Goal: Information Seeking & Learning: Find specific fact

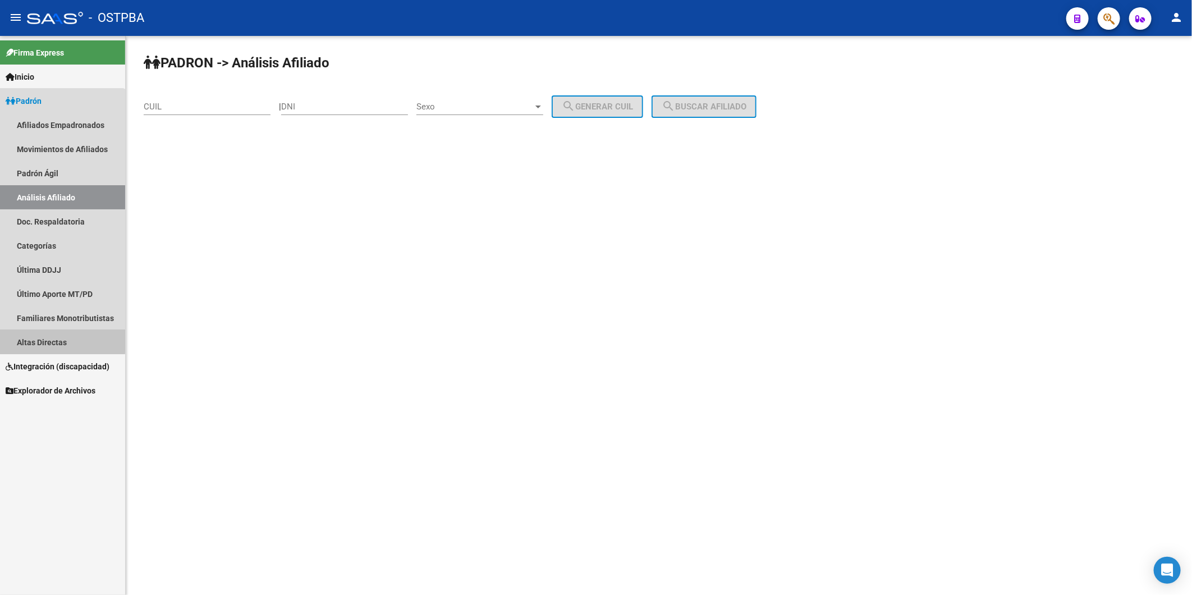
click at [17, 341] on link "Altas Directas" at bounding box center [62, 342] width 125 height 24
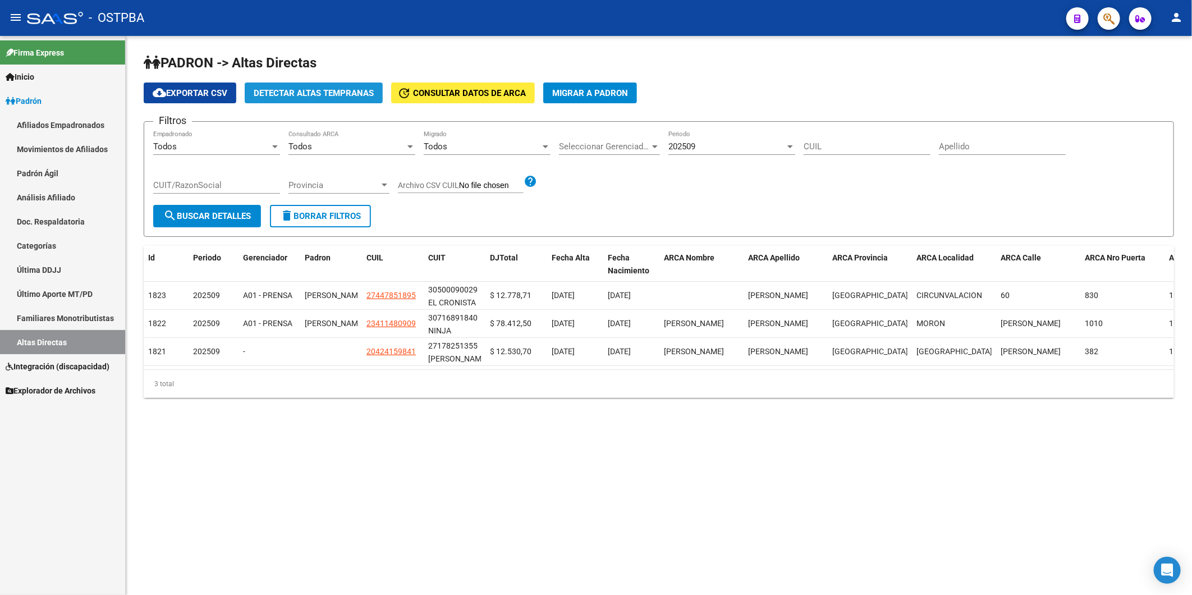
click at [328, 93] on span "Detectar Altas Tempranas" at bounding box center [314, 93] width 120 height 10
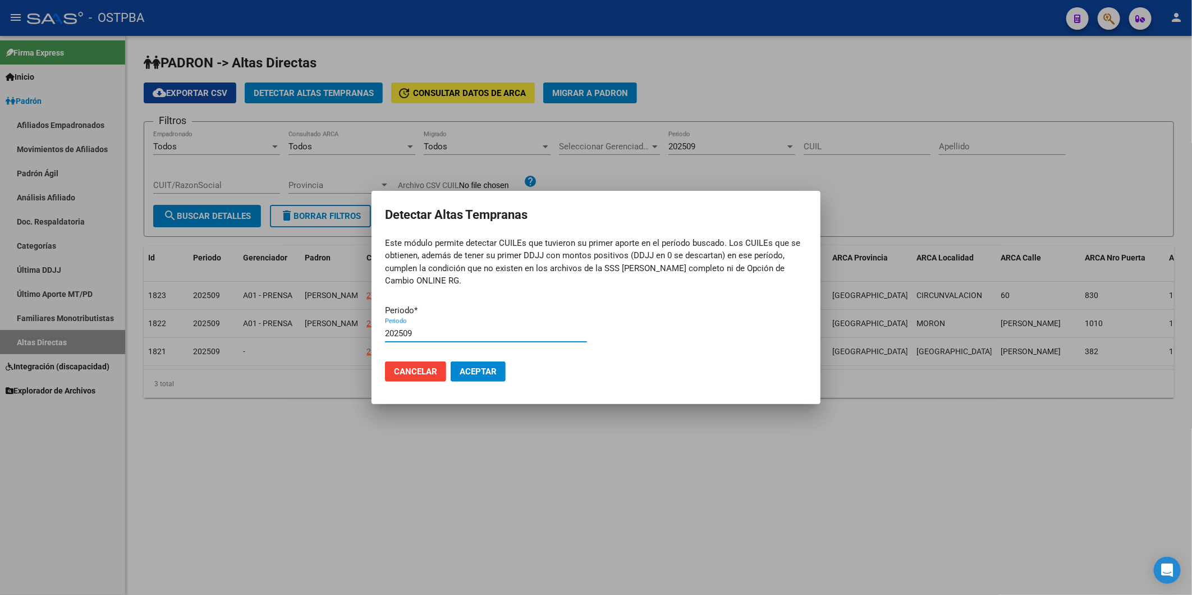
type input "202509"
click at [451, 361] on button "Aceptar" at bounding box center [478, 371] width 55 height 20
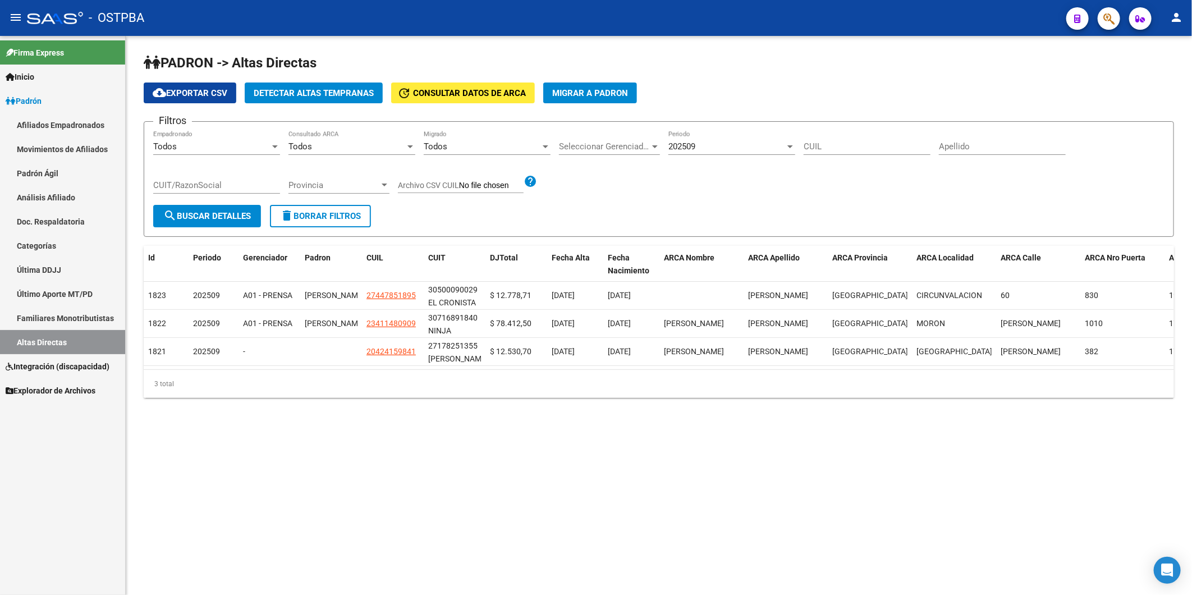
click at [359, 486] on mat-sidenav-content "PADRON -> Altas Directas cloud_download Exportar CSV Detectar Altas Tempranas u…" at bounding box center [659, 315] width 1066 height 559
click at [32, 75] on span "Inicio" at bounding box center [20, 77] width 29 height 12
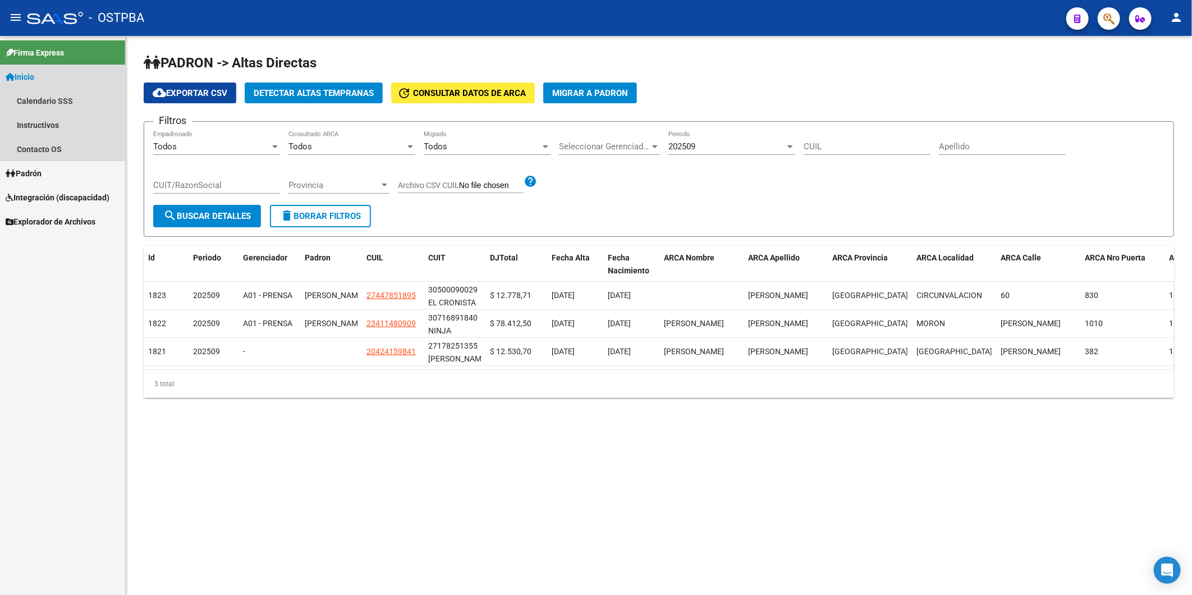
click at [32, 75] on span "Inicio" at bounding box center [20, 77] width 29 height 12
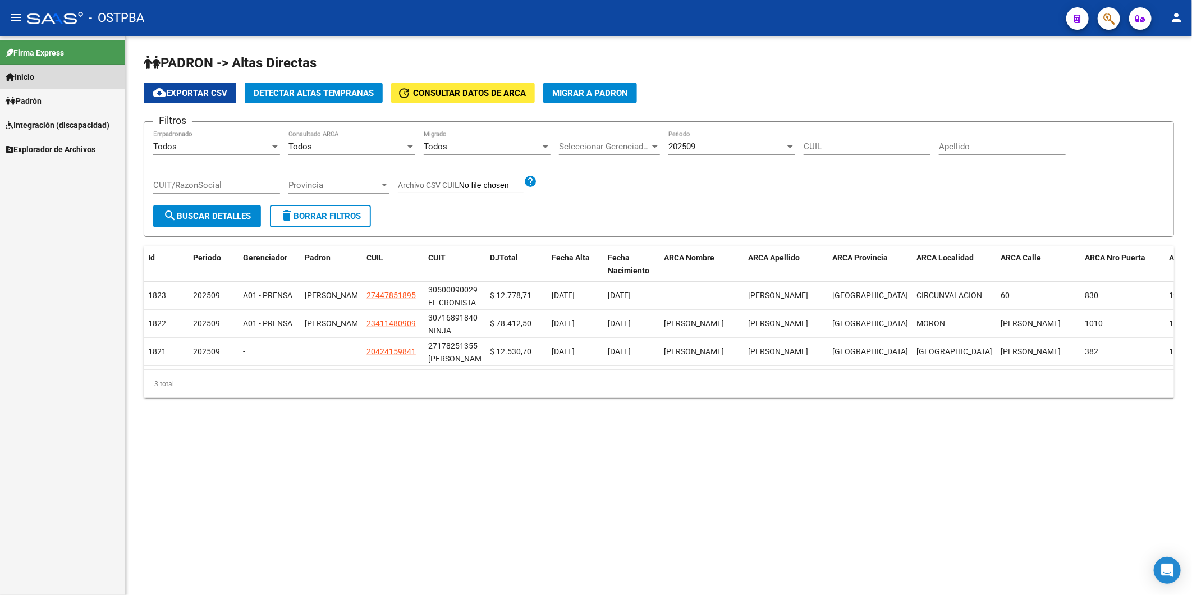
click at [19, 75] on span "Inicio" at bounding box center [20, 77] width 29 height 12
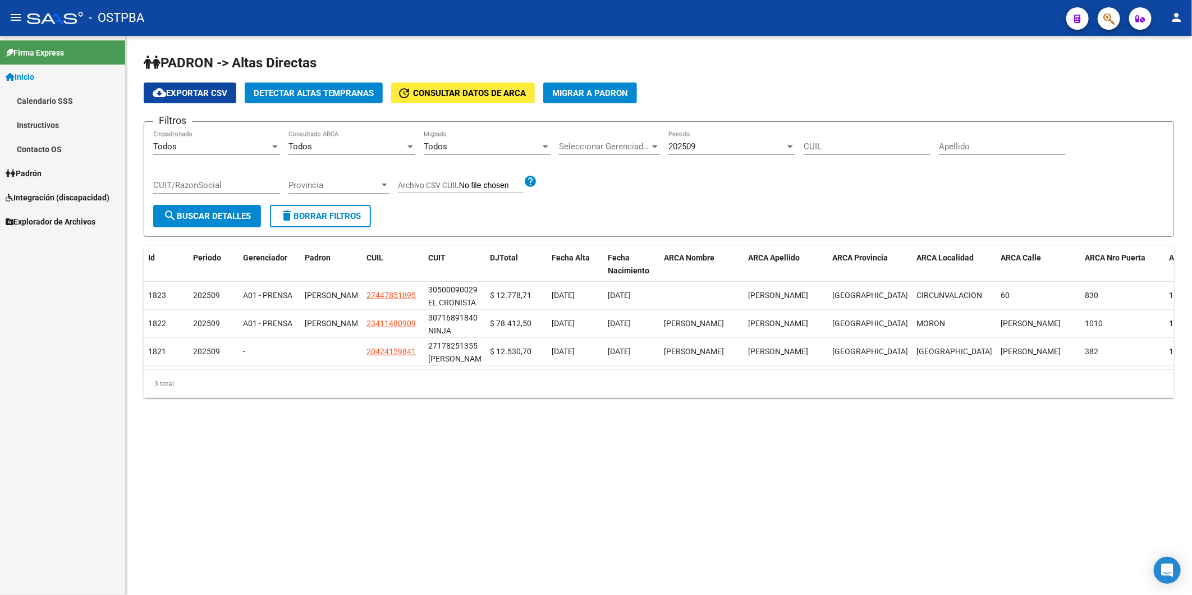
click at [13, 171] on icon at bounding box center [11, 174] width 10 height 8
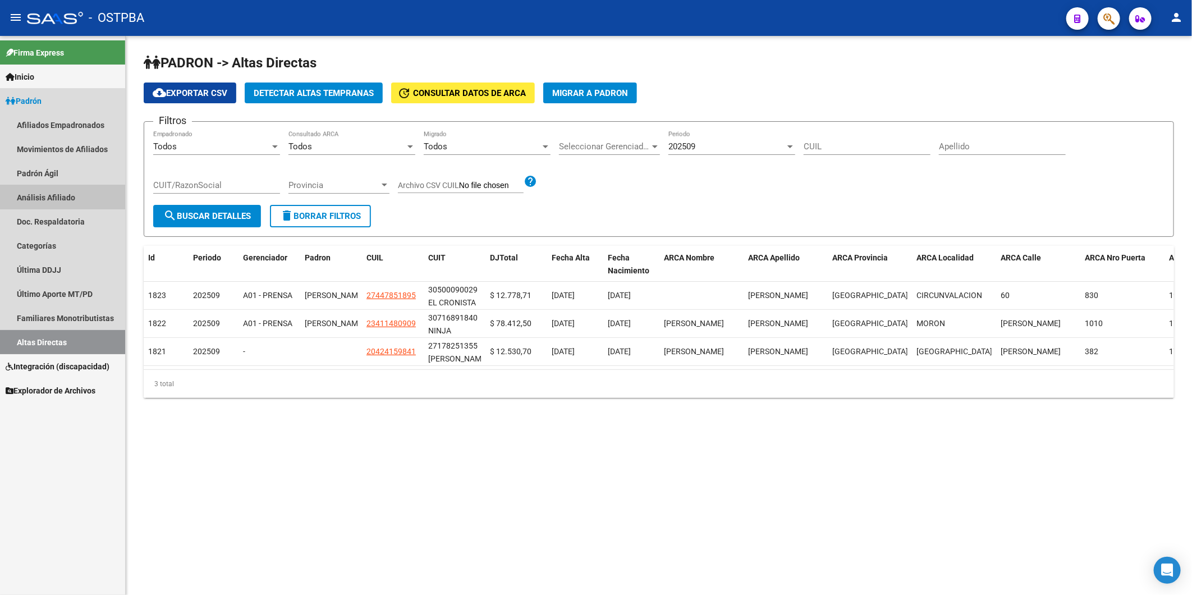
click at [47, 196] on link "Análisis Afiliado" at bounding box center [62, 197] width 125 height 24
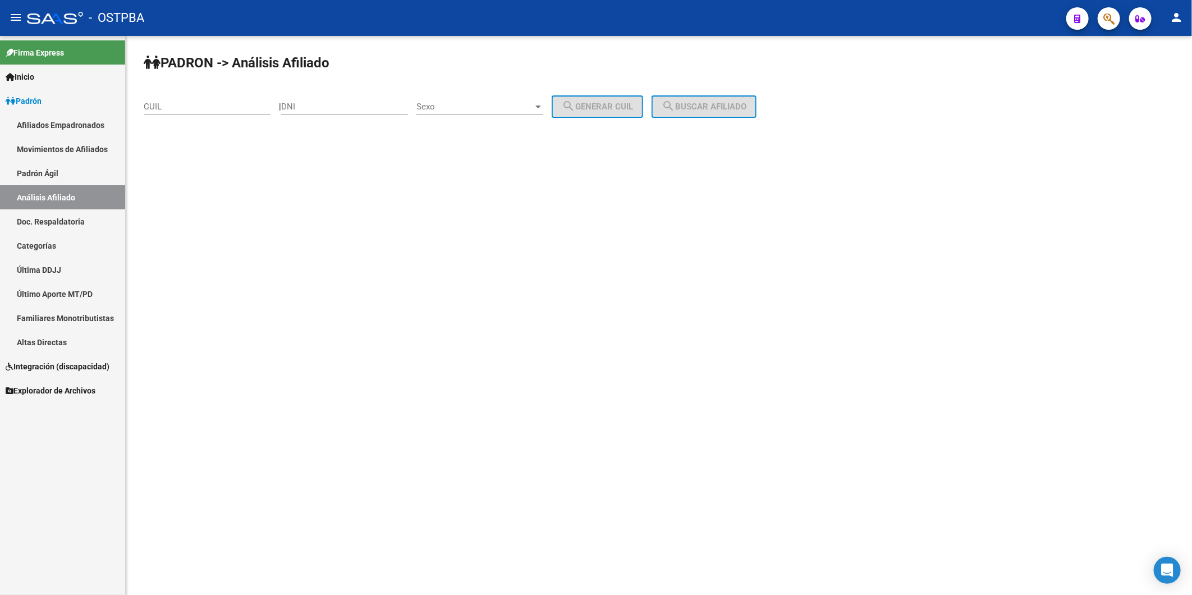
click at [199, 105] on input "CUIL" at bounding box center [207, 107] width 127 height 10
click at [323, 110] on input "DNI" at bounding box center [344, 107] width 127 height 10
paste input "25978247"
type input "25978247"
click at [541, 106] on div at bounding box center [538, 107] width 6 height 3
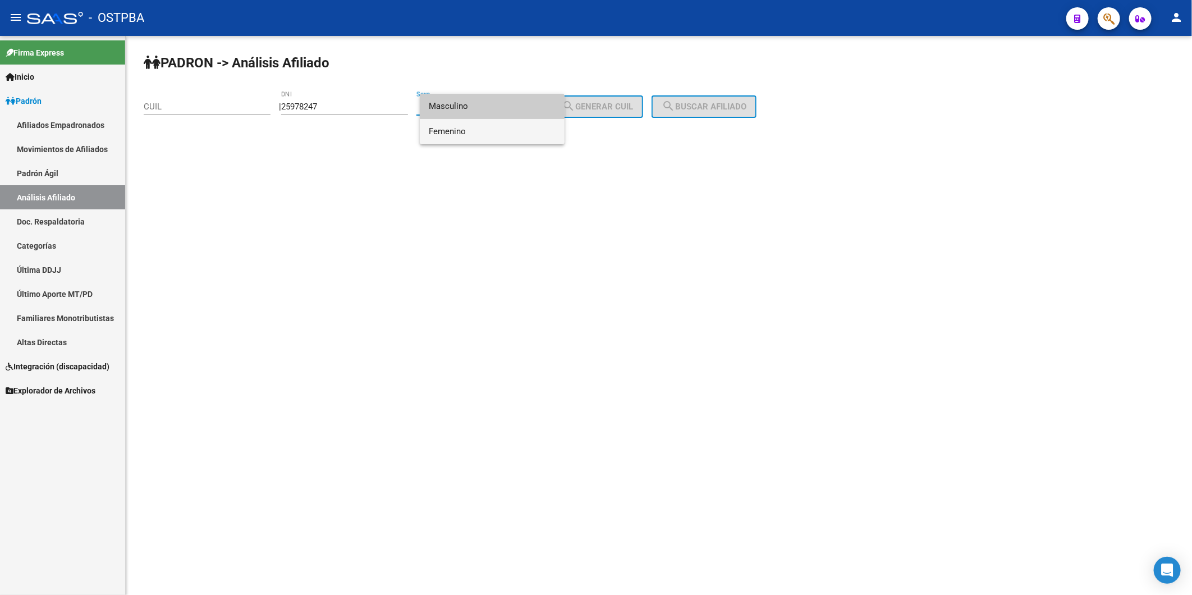
click at [545, 131] on span "Femenino" at bounding box center [492, 131] width 127 height 25
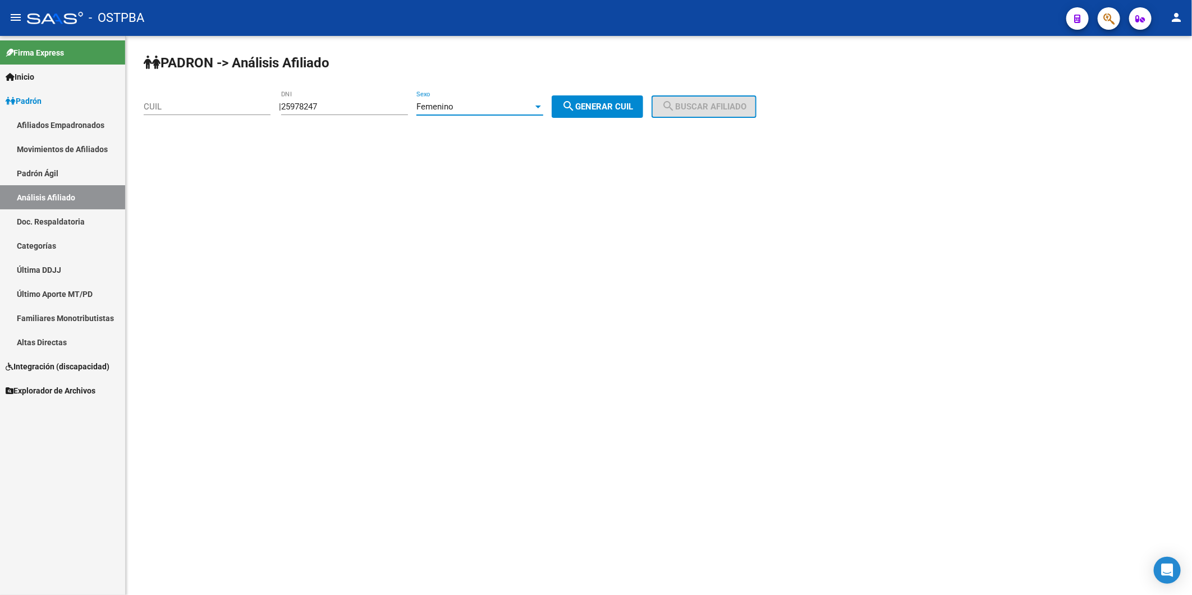
click at [615, 109] on span "search Generar CUIL" at bounding box center [597, 107] width 71 height 10
type input "27-25978247-9"
click at [675, 107] on mat-icon "search" at bounding box center [668, 105] width 13 height 13
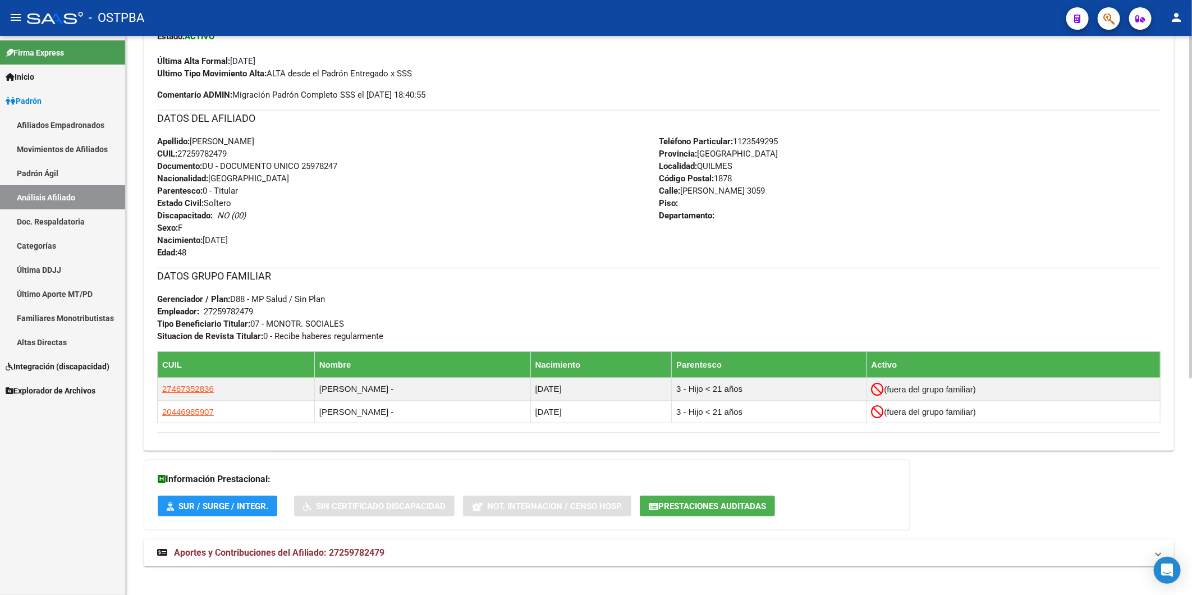
scroll to position [352, 0]
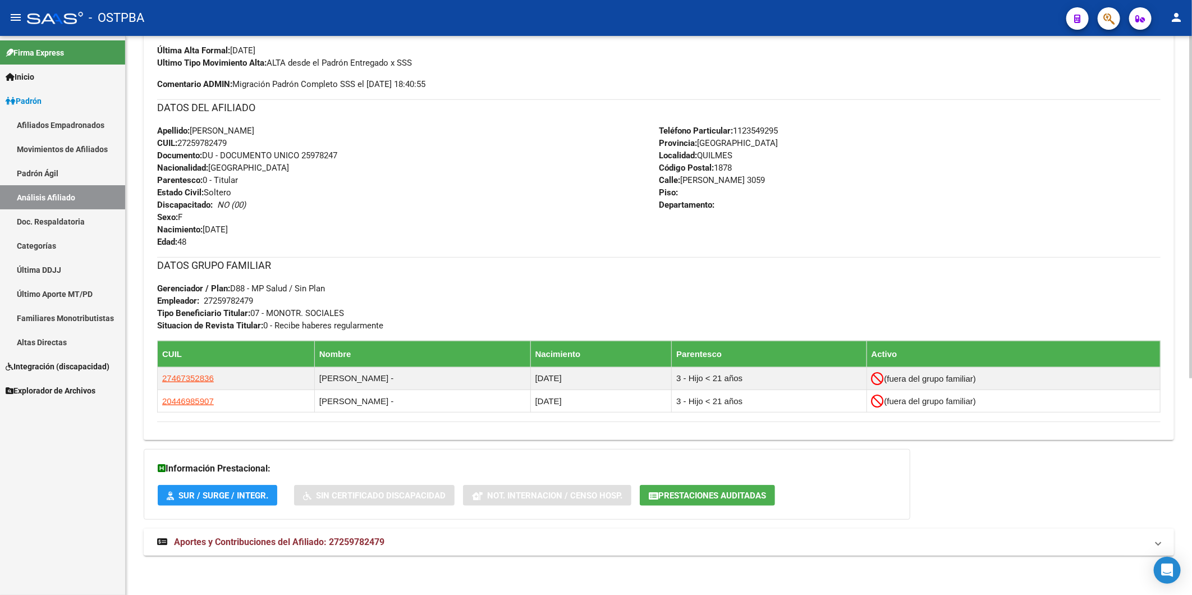
click at [337, 541] on span "Aportes y Contribuciones del Afiliado: 27259782479" at bounding box center [279, 542] width 210 height 11
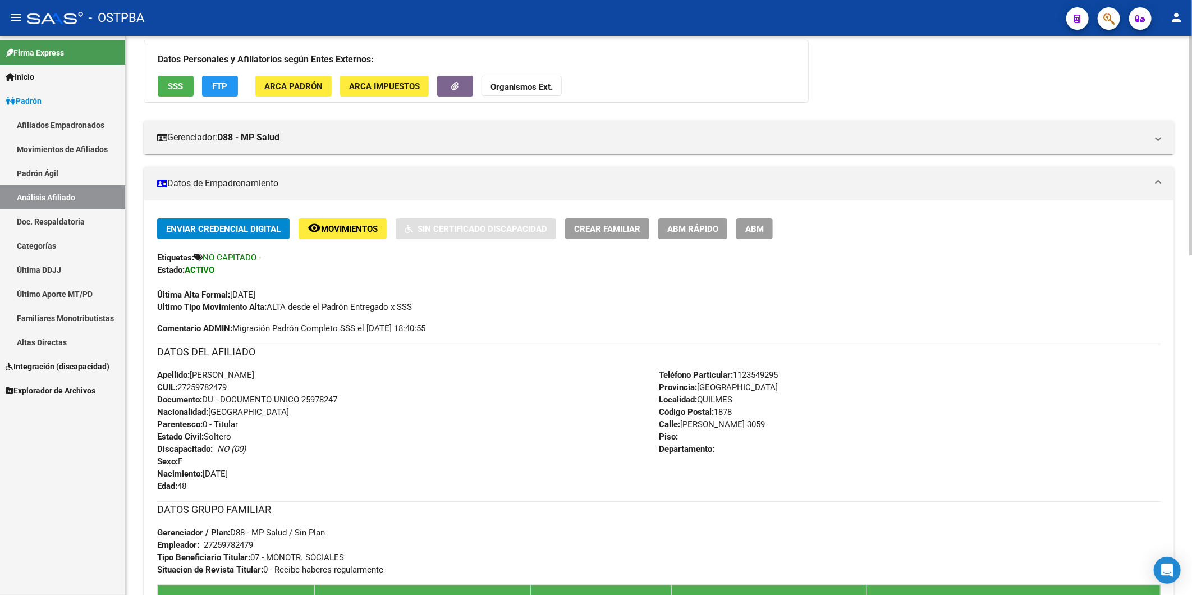
scroll to position [0, 0]
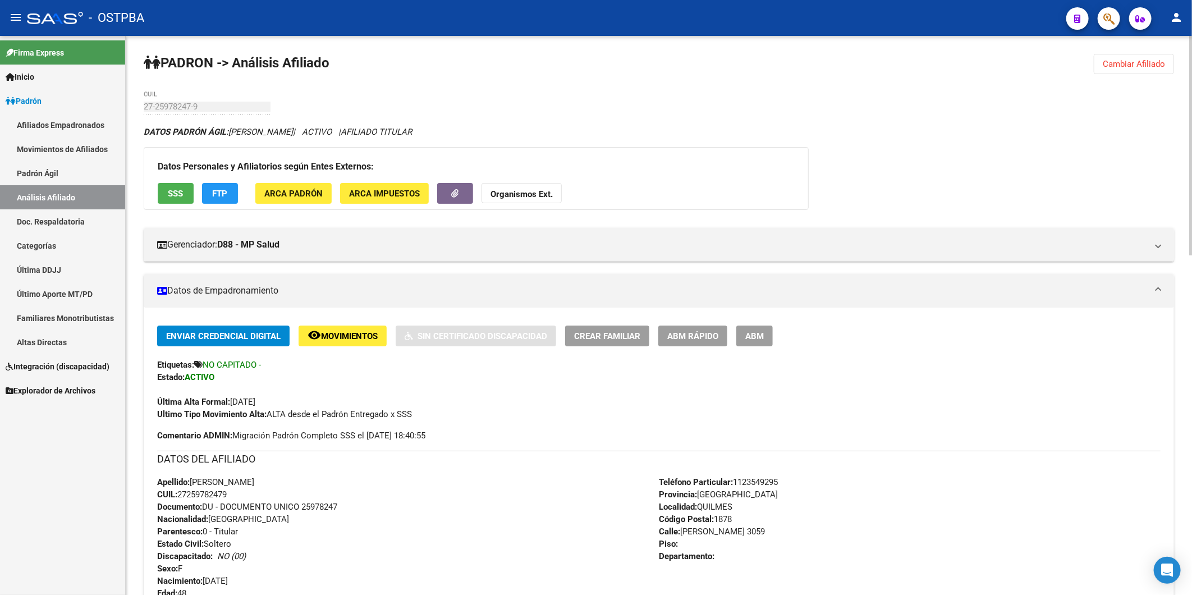
click at [746, 546] on div "Teléfono Particular: 1123549295 Provincia: Buenos Aires Localidad: QUILMES Códi…" at bounding box center [910, 537] width 502 height 123
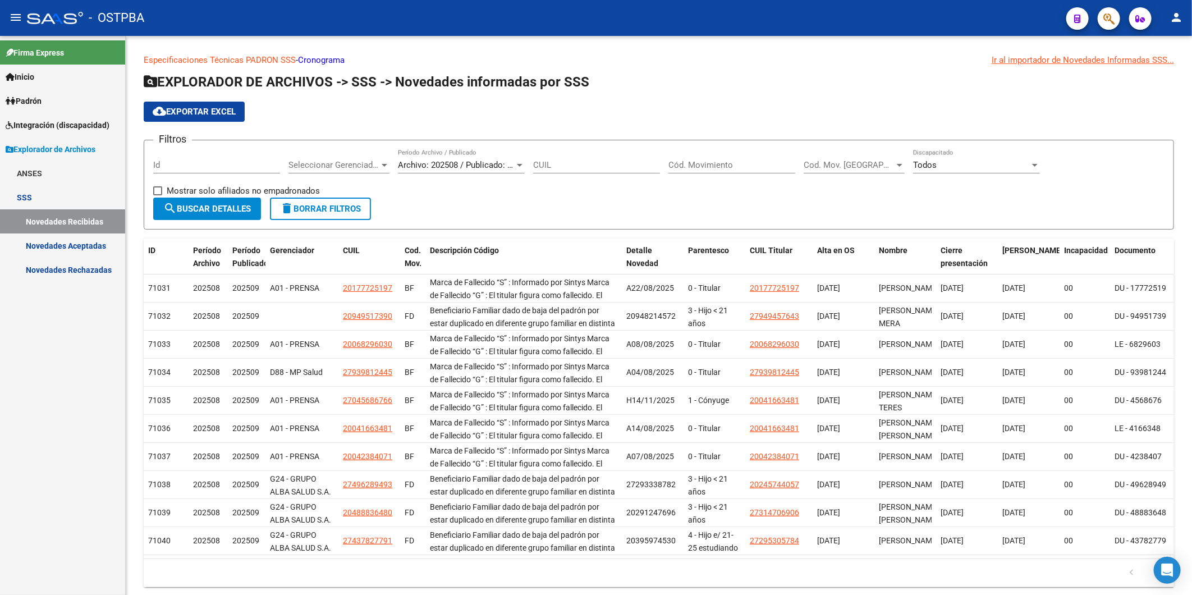
click at [13, 74] on icon at bounding box center [10, 77] width 9 height 8
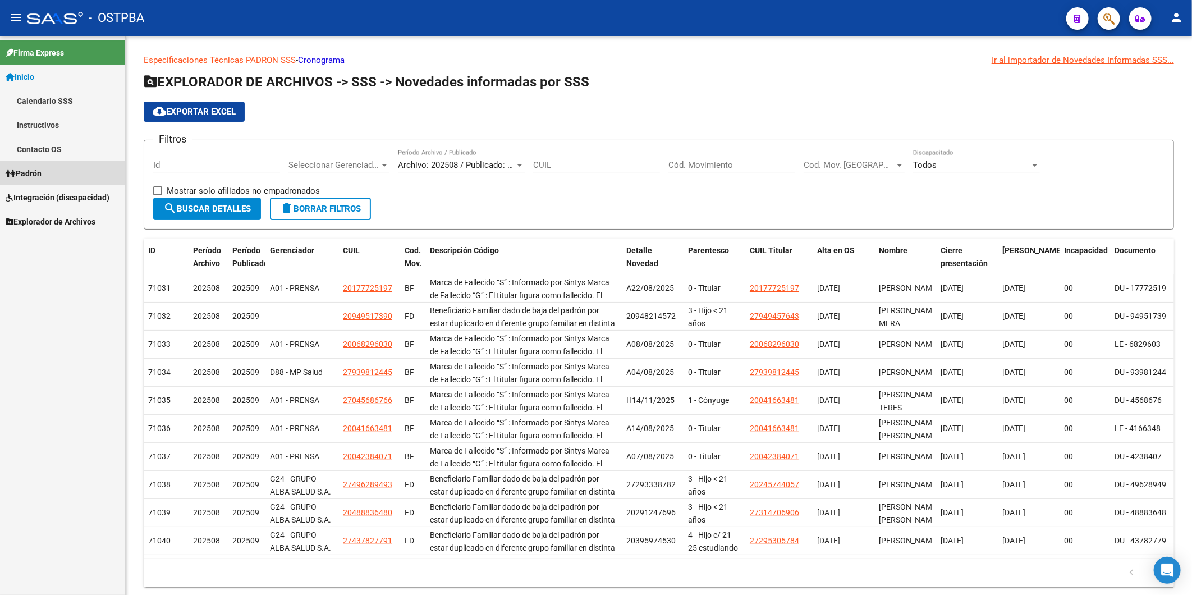
click at [8, 172] on icon at bounding box center [11, 174] width 10 height 8
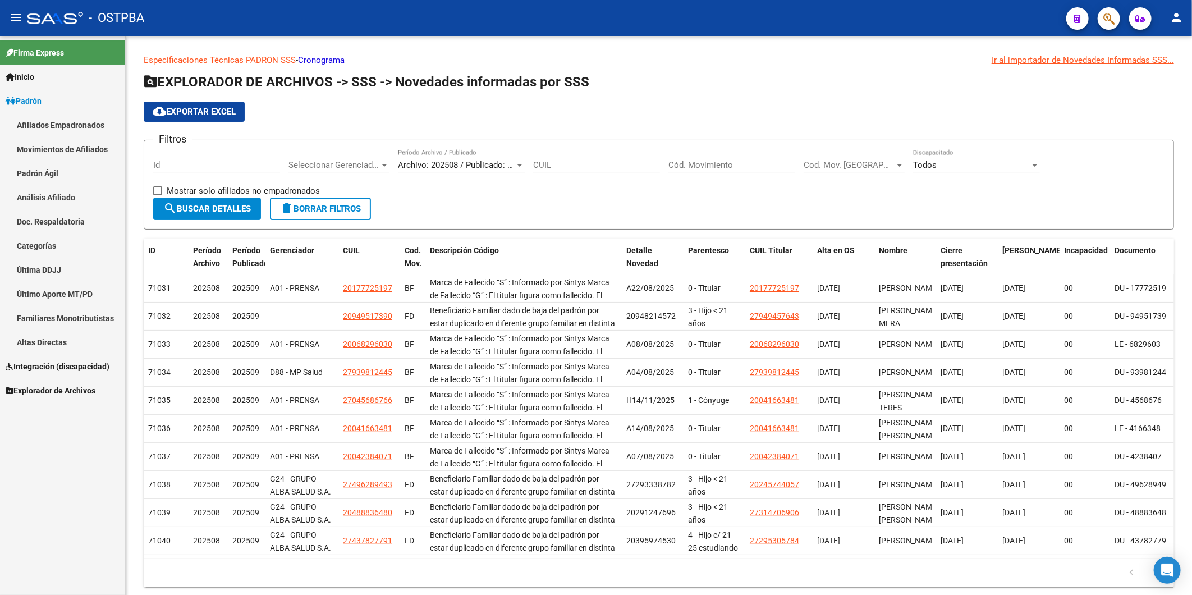
click at [53, 196] on link "Análisis Afiliado" at bounding box center [62, 197] width 125 height 24
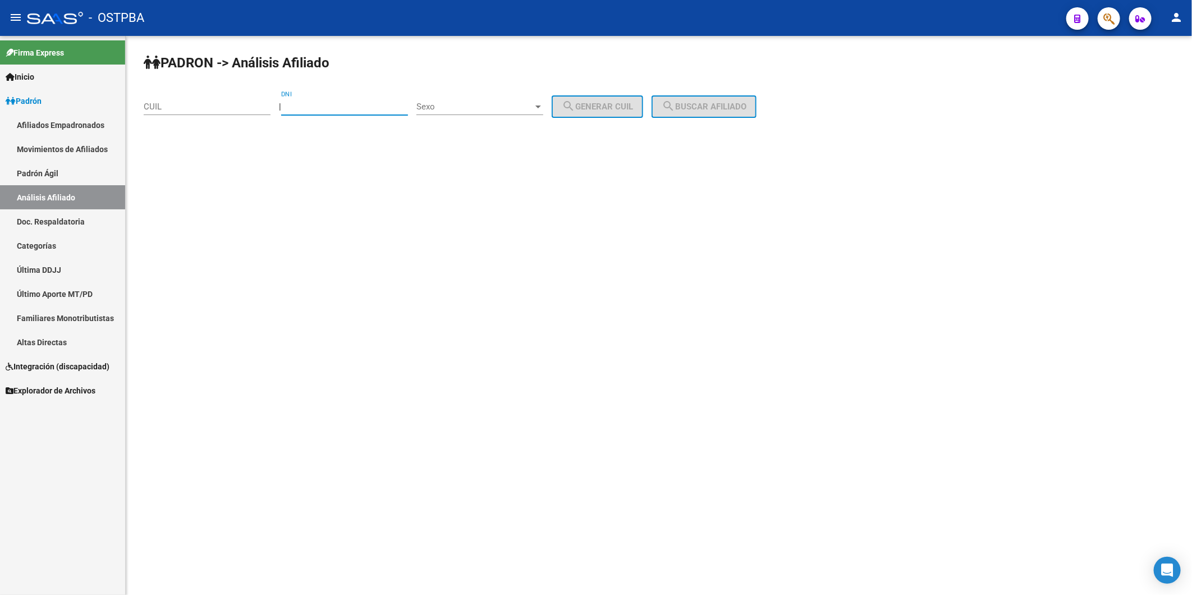
click at [358, 103] on input "DNI" at bounding box center [344, 107] width 127 height 10
type input "24749391"
click at [543, 109] on div at bounding box center [538, 106] width 10 height 9
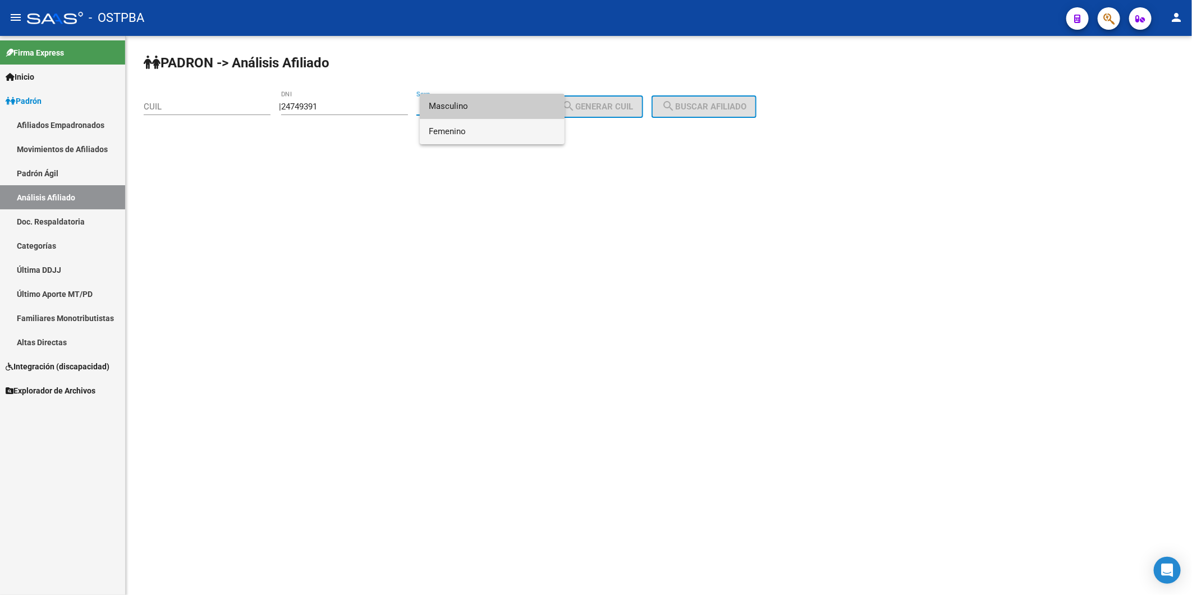
click at [542, 132] on span "Femenino" at bounding box center [492, 131] width 127 height 25
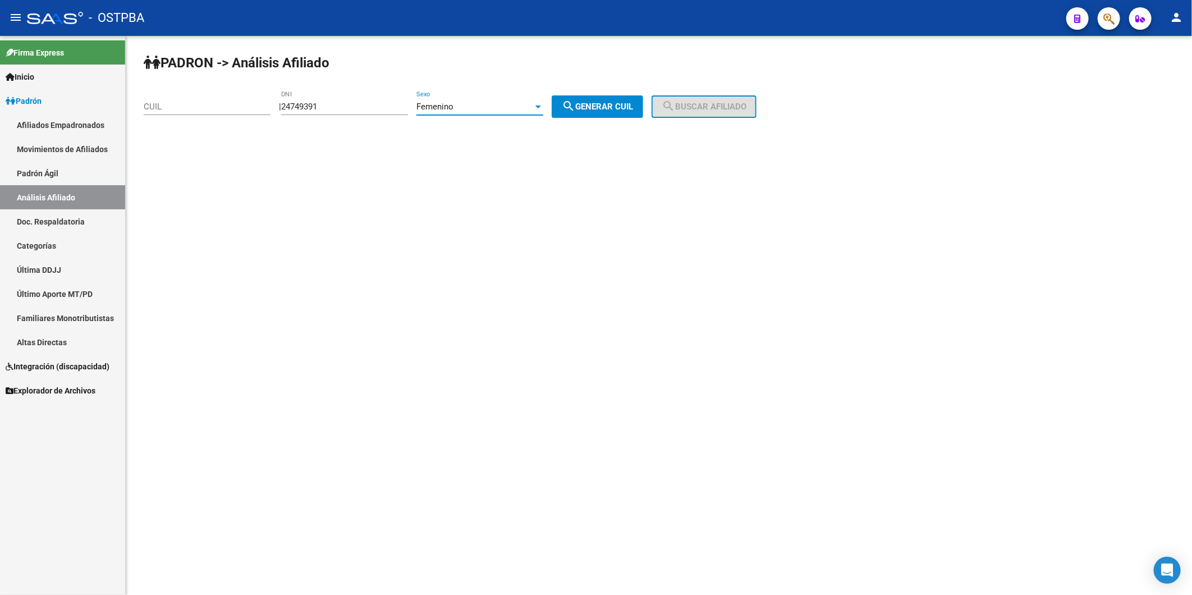
click at [617, 104] on span "search Generar CUIL" at bounding box center [597, 107] width 71 height 10
type input "27-24749391-9"
click at [712, 106] on span "search Buscar afiliado" at bounding box center [704, 107] width 85 height 10
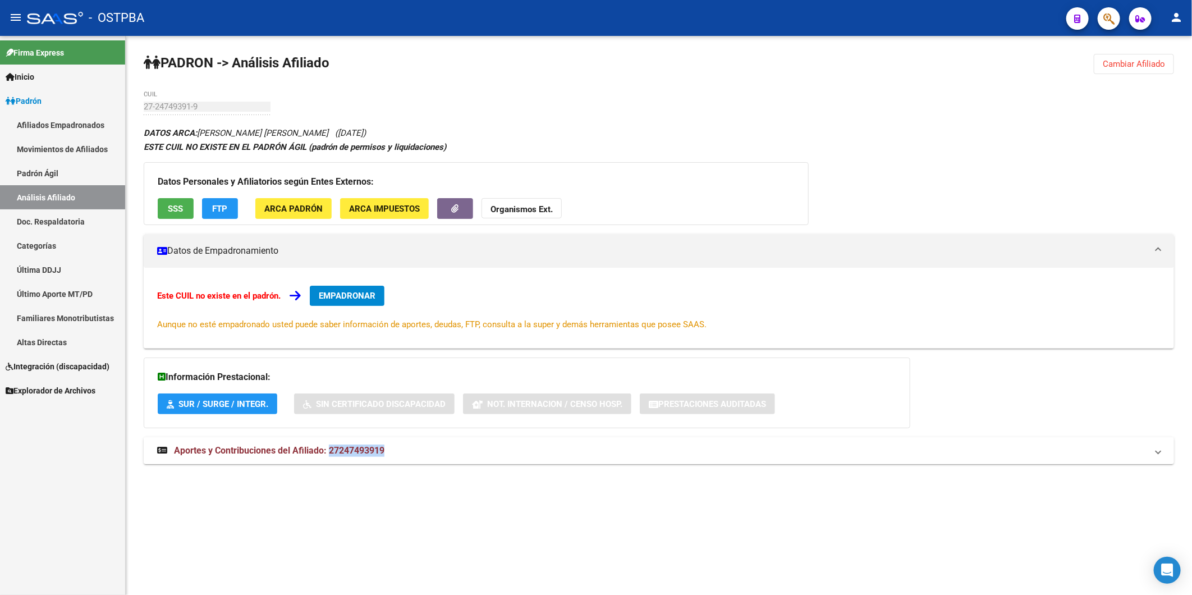
drag, startPoint x: 329, startPoint y: 450, endPoint x: 391, endPoint y: 450, distance: 61.2
click at [391, 450] on mat-panel-title "Aportes y Contribuciones del Afiliado: 27247493919" at bounding box center [652, 451] width 990 height 12
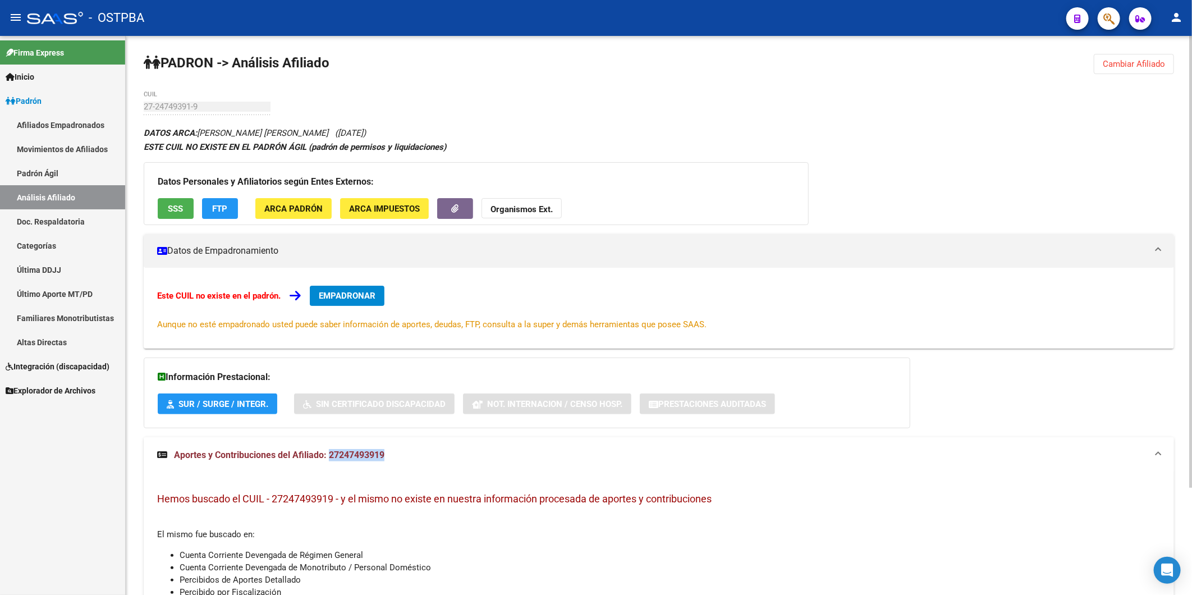
copy span "27247493919"
click at [529, 210] on strong "Organismos Ext." at bounding box center [522, 209] width 62 height 10
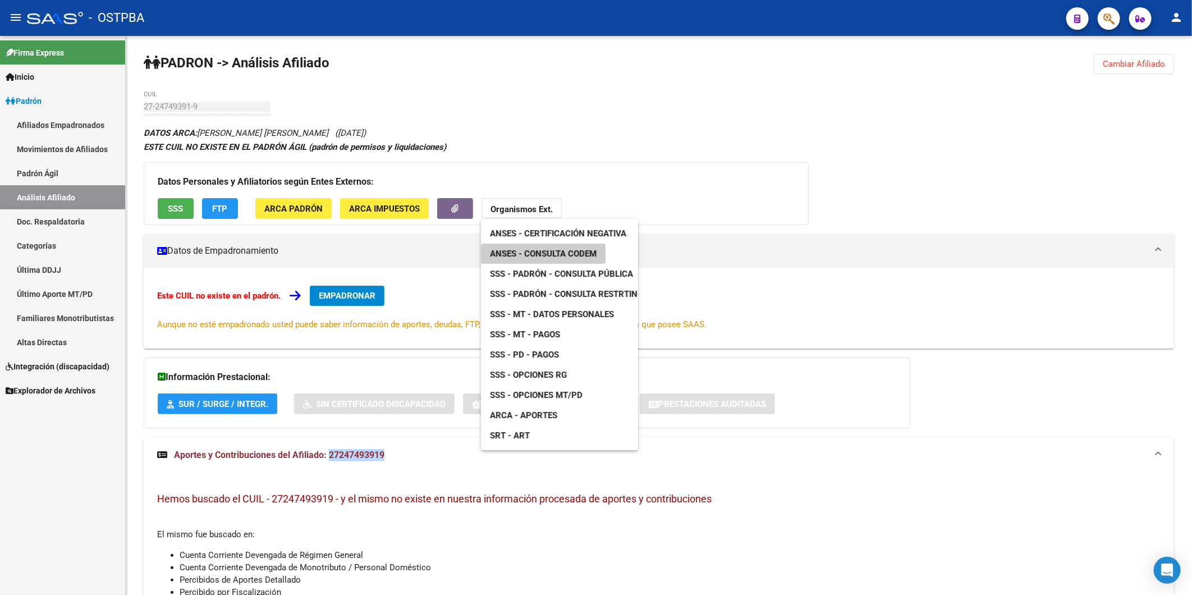
click at [571, 254] on span "ANSES - Consulta CODEM" at bounding box center [543, 254] width 107 height 10
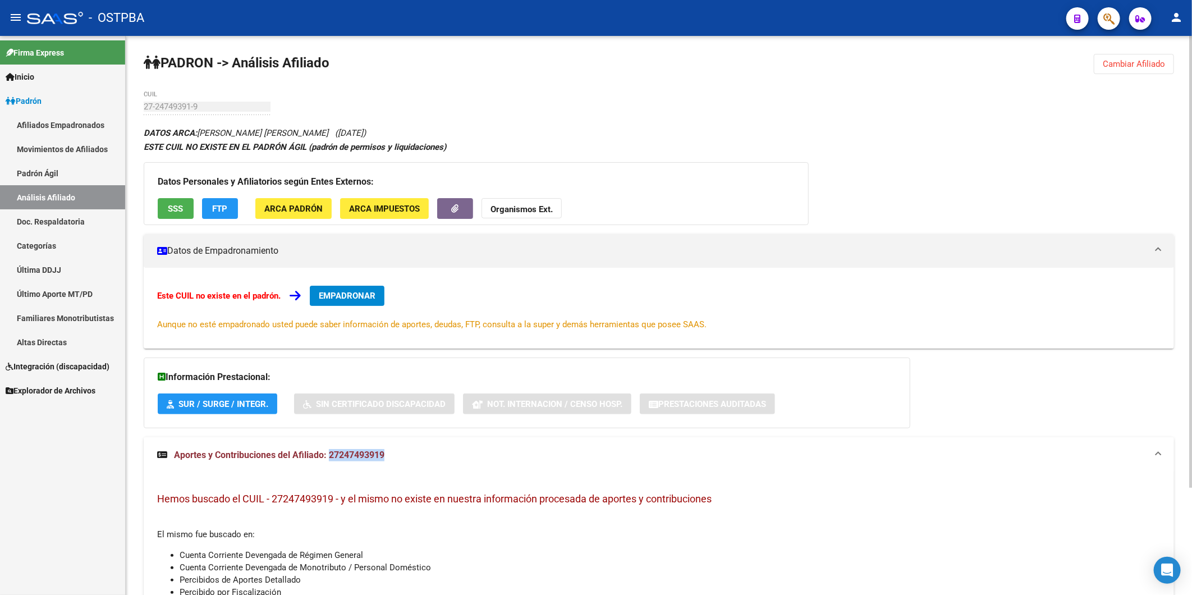
click at [411, 460] on mat-panel-title "Aportes y Contribuciones del Afiliado: 27247493919" at bounding box center [652, 455] width 990 height 12
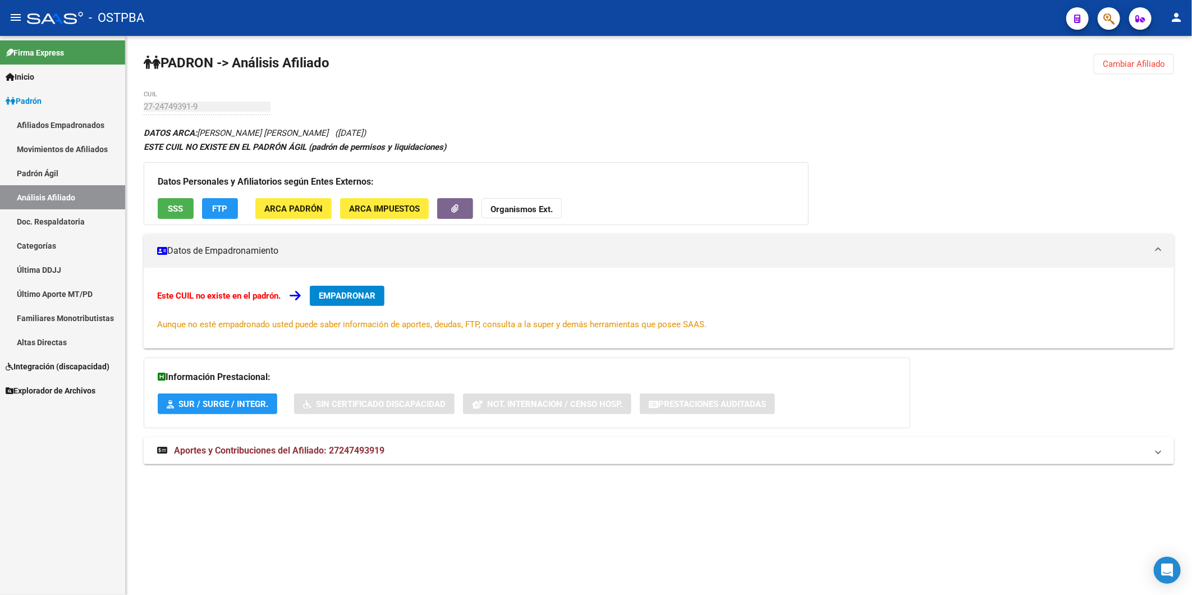
click at [374, 476] on div "DATOS ARCA: [PERSON_NAME] [PERSON_NAME] ([DATE]) ESTE CUIL NO EXISTE EN EL PADR…" at bounding box center [659, 301] width 1030 height 351
